Goal: Information Seeking & Learning: Check status

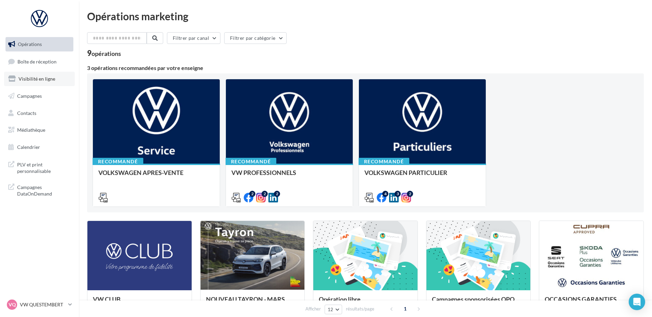
click at [55, 78] on link "Visibilité en ligne" at bounding box center [39, 79] width 71 height 14
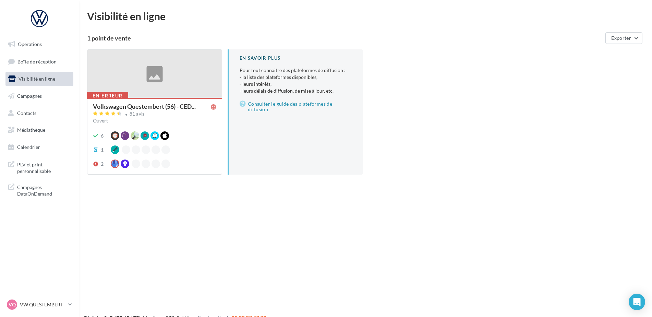
click at [136, 110] on div "Volkswagen Questembert (56) - CED..." at bounding box center [153, 106] width 121 height 7
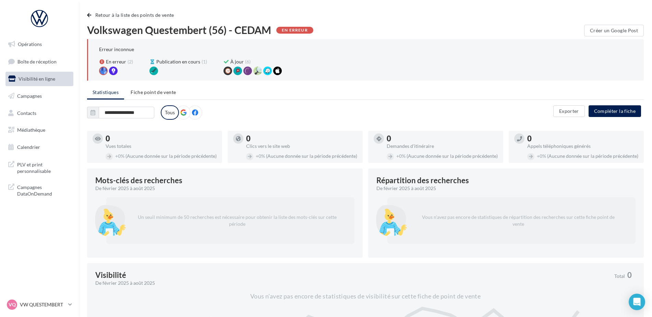
click at [41, 79] on span "Visibilité en ligne" at bounding box center [37, 79] width 37 height 6
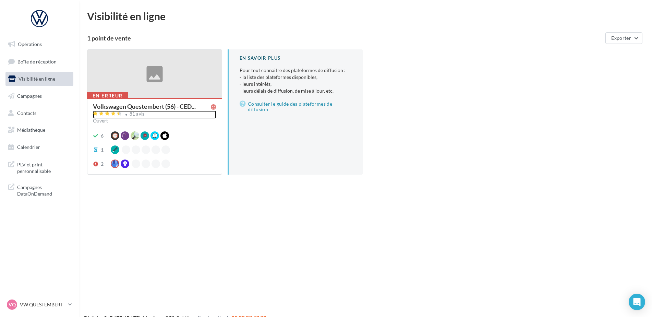
click at [136, 115] on div "81 avis" at bounding box center [137, 114] width 15 height 4
